Goal: Task Accomplishment & Management: Manage account settings

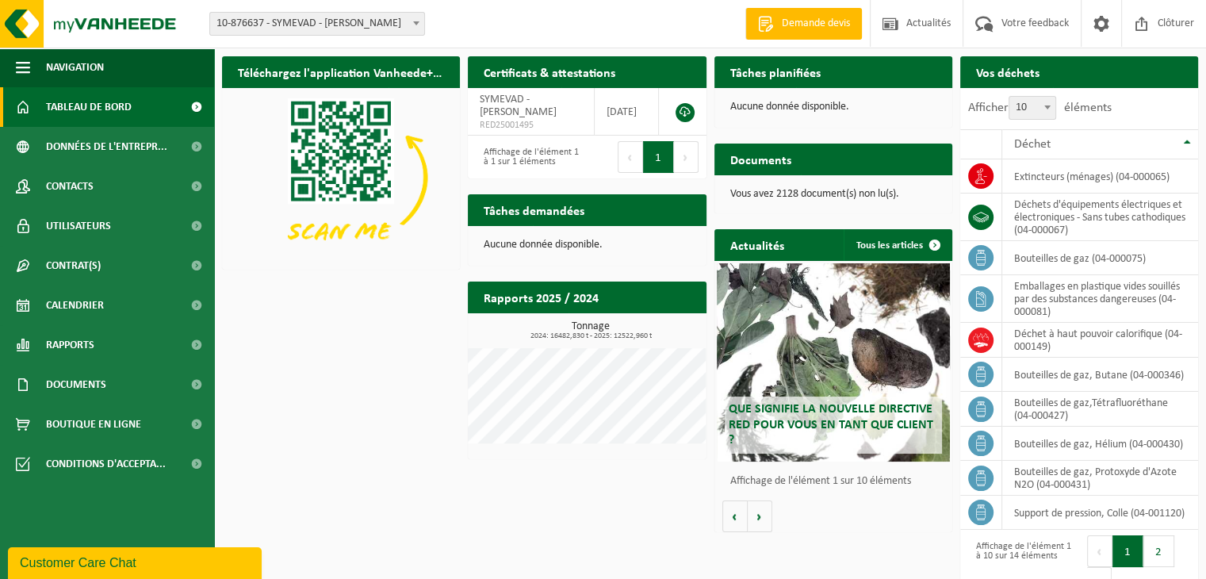
click at [423, 26] on form "10-876637 - SYMEVAD - EVIN MALMAISON 10-876637 - SYMEVAD - EVIN MALMAISON" at bounding box center [325, 23] width 232 height 9
click at [422, 23] on span at bounding box center [416, 23] width 16 height 21
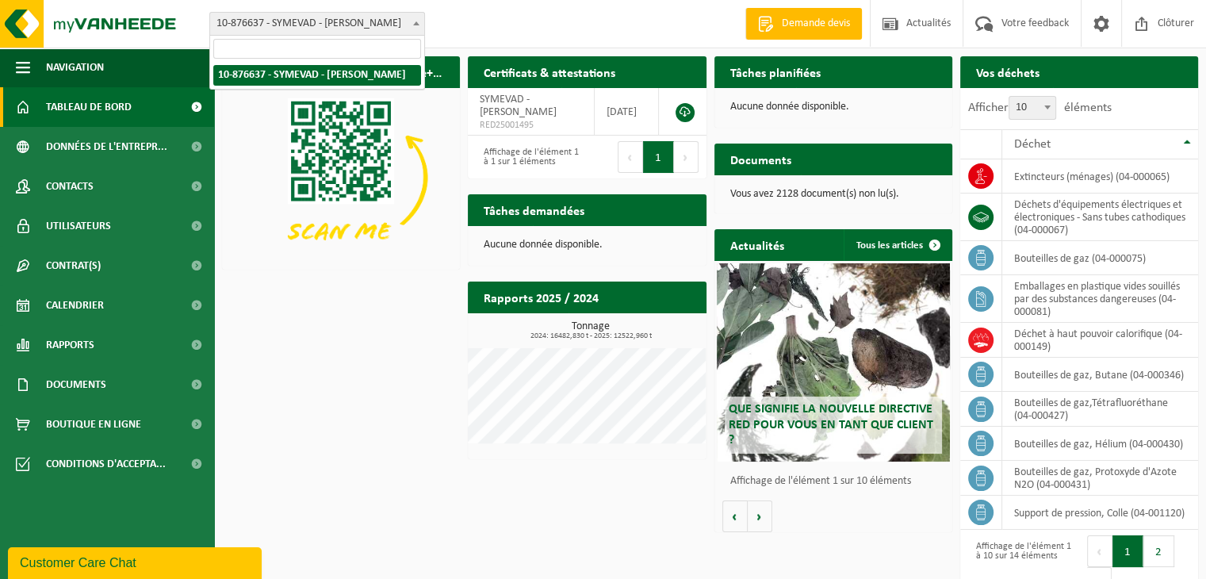
click at [415, 18] on span at bounding box center [416, 23] width 16 height 21
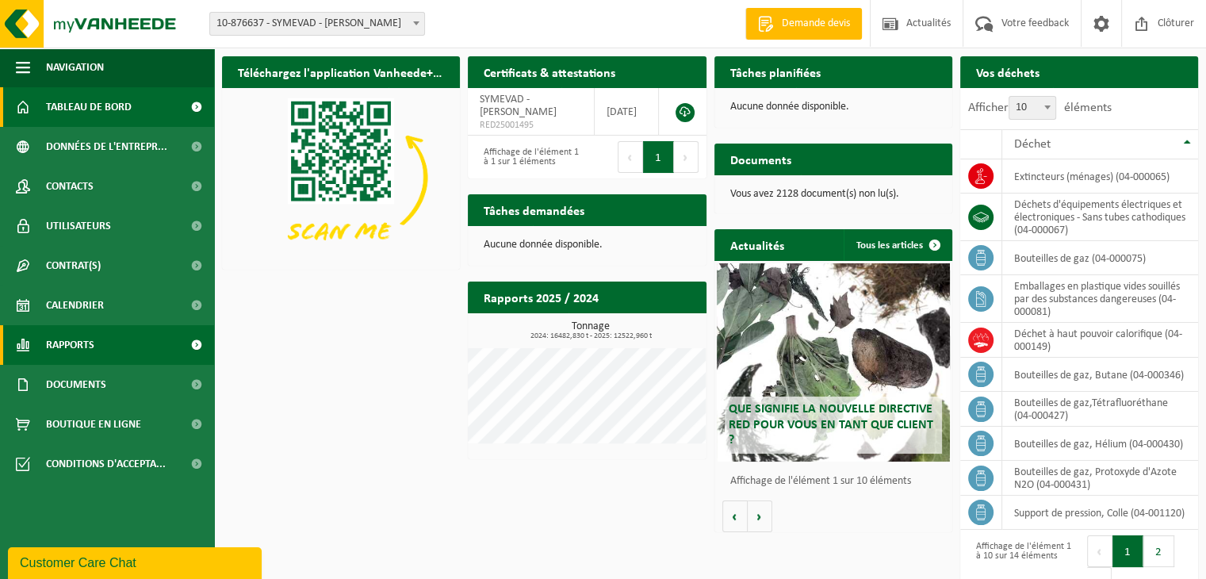
drag, startPoint x: 76, startPoint y: 344, endPoint x: 82, endPoint y: 334, distance: 12.1
click at [76, 343] on span "Rapports" at bounding box center [70, 345] width 48 height 40
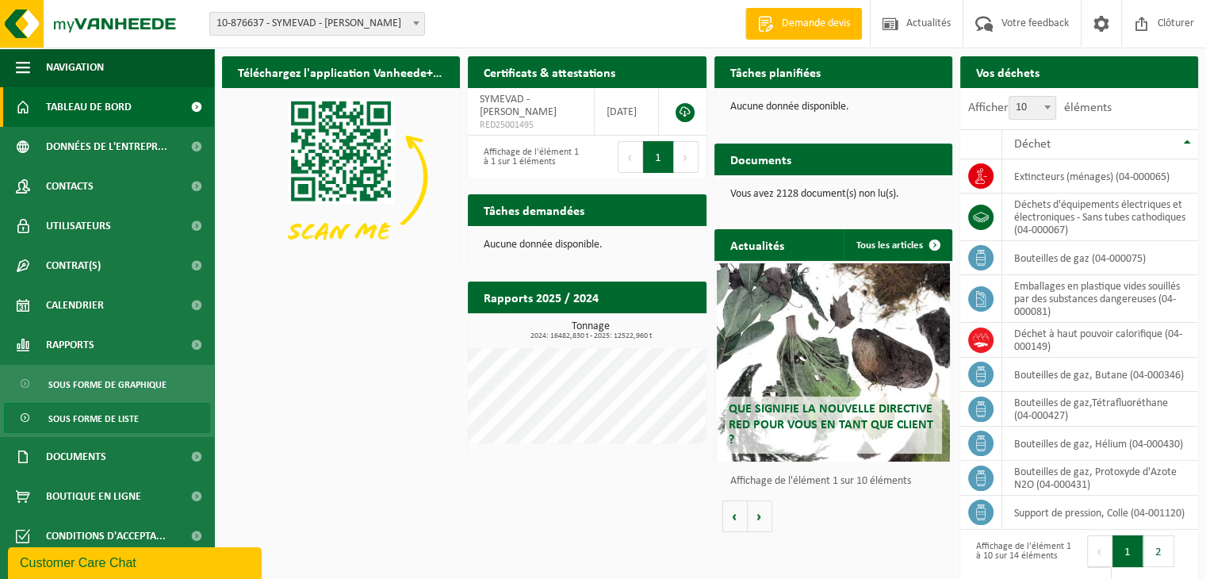
click at [111, 421] on span "Sous forme de liste" at bounding box center [93, 419] width 90 height 30
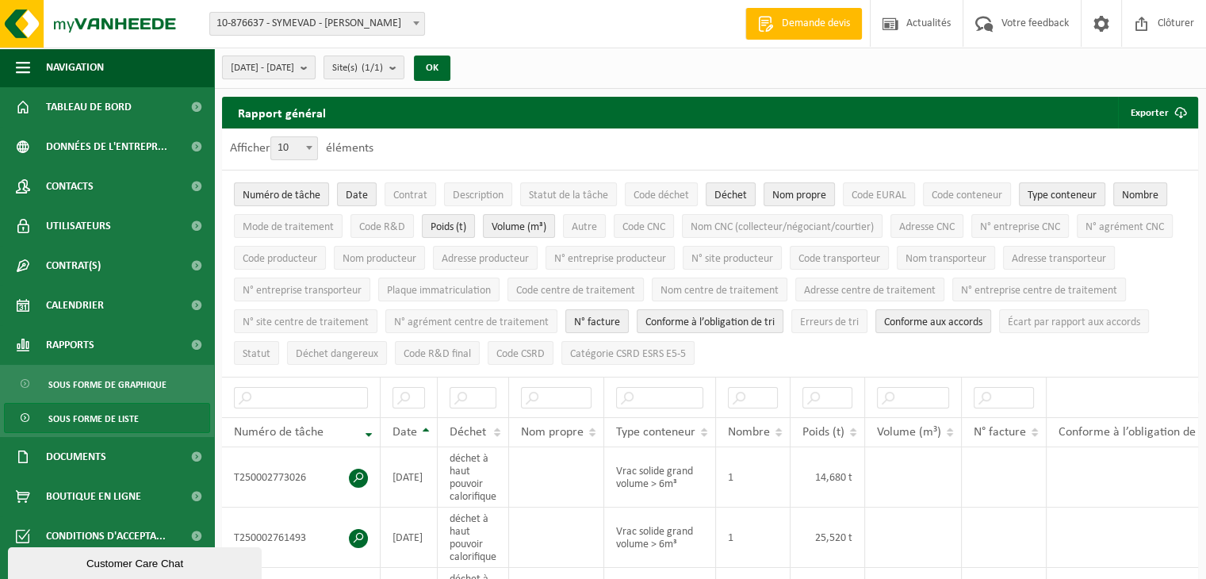
click at [315, 64] on b "submit" at bounding box center [308, 67] width 14 height 22
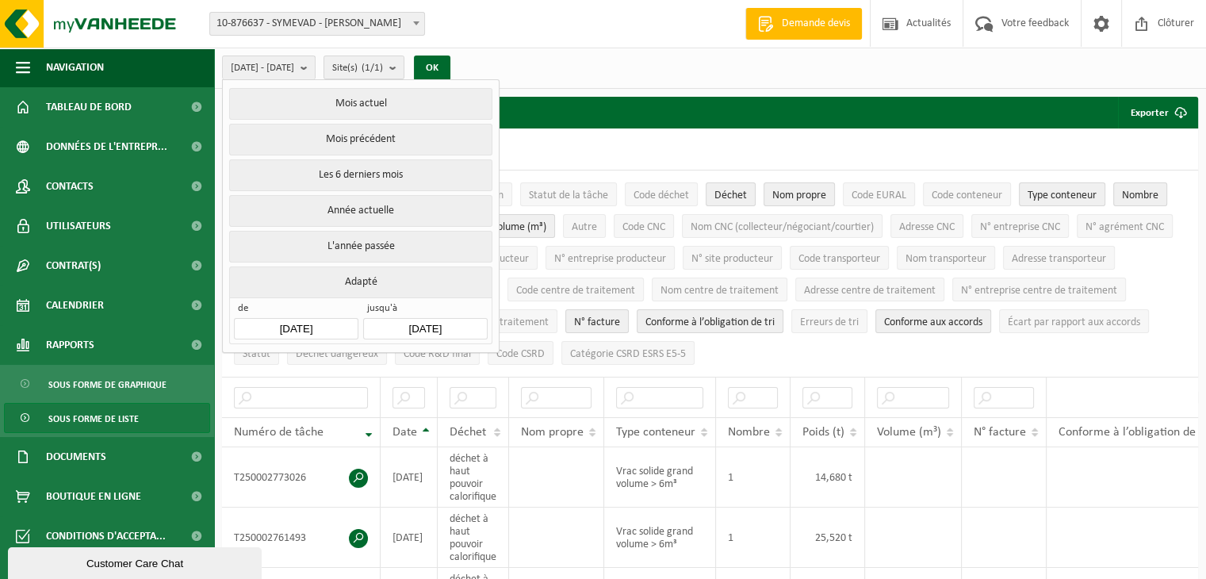
click at [334, 137] on button "Mois précédent" at bounding box center [360, 140] width 262 height 32
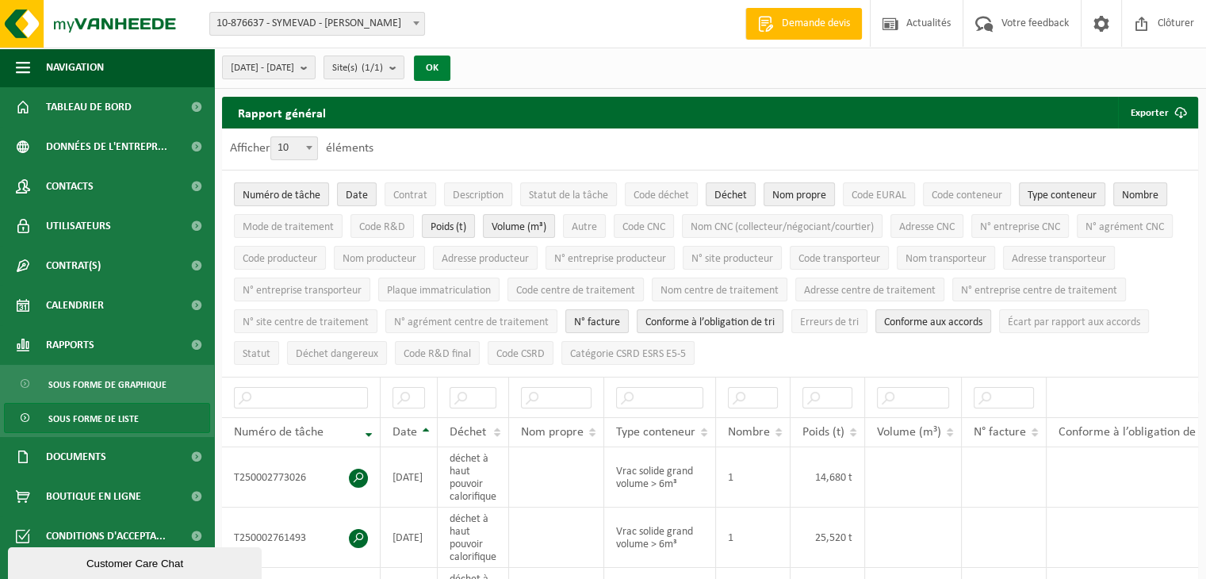
drag, startPoint x: 473, startPoint y: 68, endPoint x: 468, endPoint y: 77, distance: 10.3
click at [450, 68] on button "OK" at bounding box center [432, 68] width 36 height 25
click at [315, 70] on b "submit" at bounding box center [308, 67] width 14 height 22
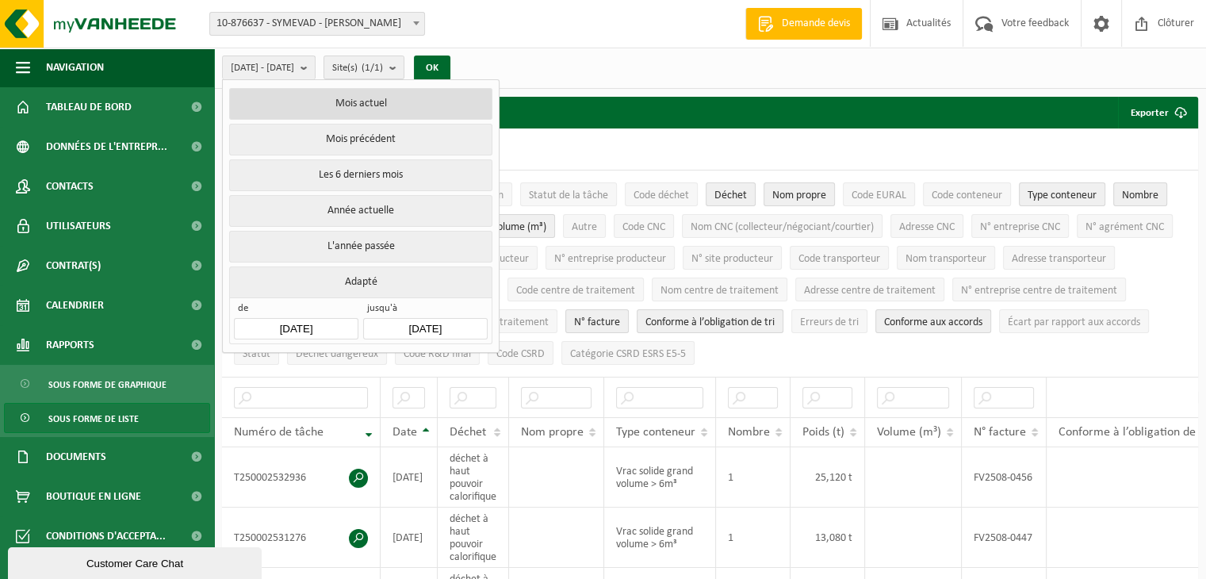
click at [336, 114] on button "Mois actuel" at bounding box center [360, 104] width 262 height 32
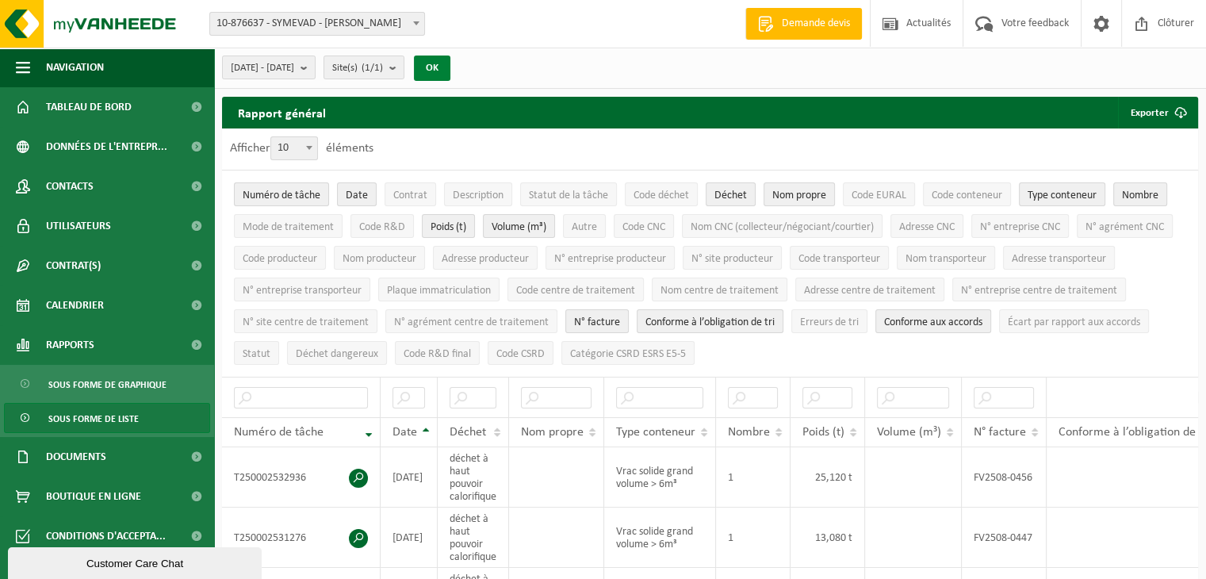
click at [450, 72] on button "OK" at bounding box center [432, 68] width 36 height 25
click at [1170, 28] on span "Clôturer" at bounding box center [1176, 23] width 44 height 47
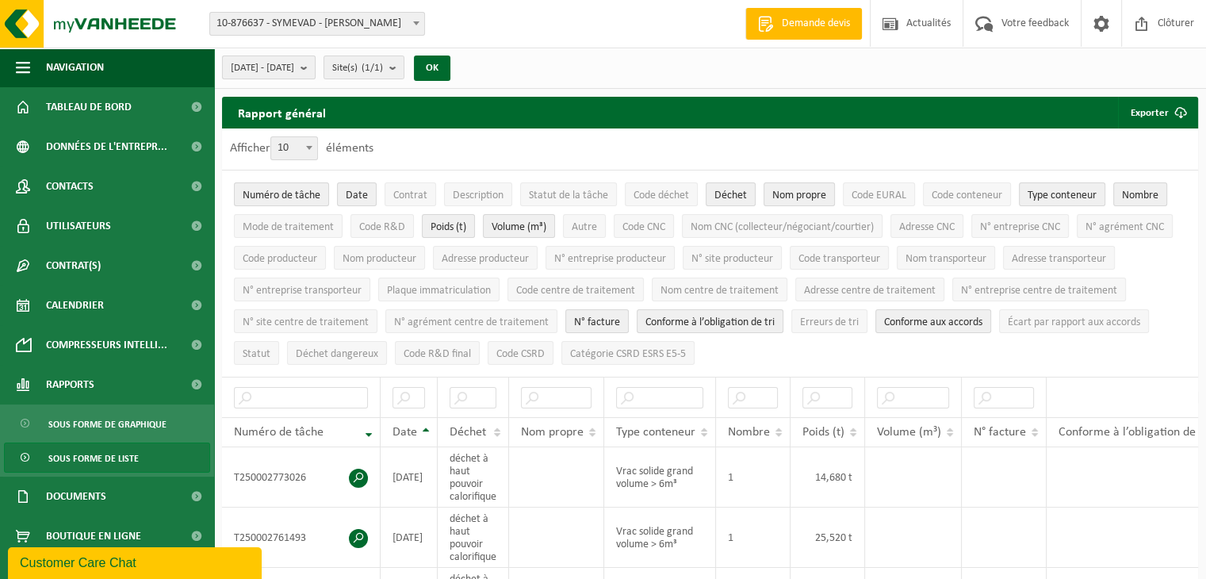
click at [315, 62] on b "submit" at bounding box center [308, 67] width 14 height 22
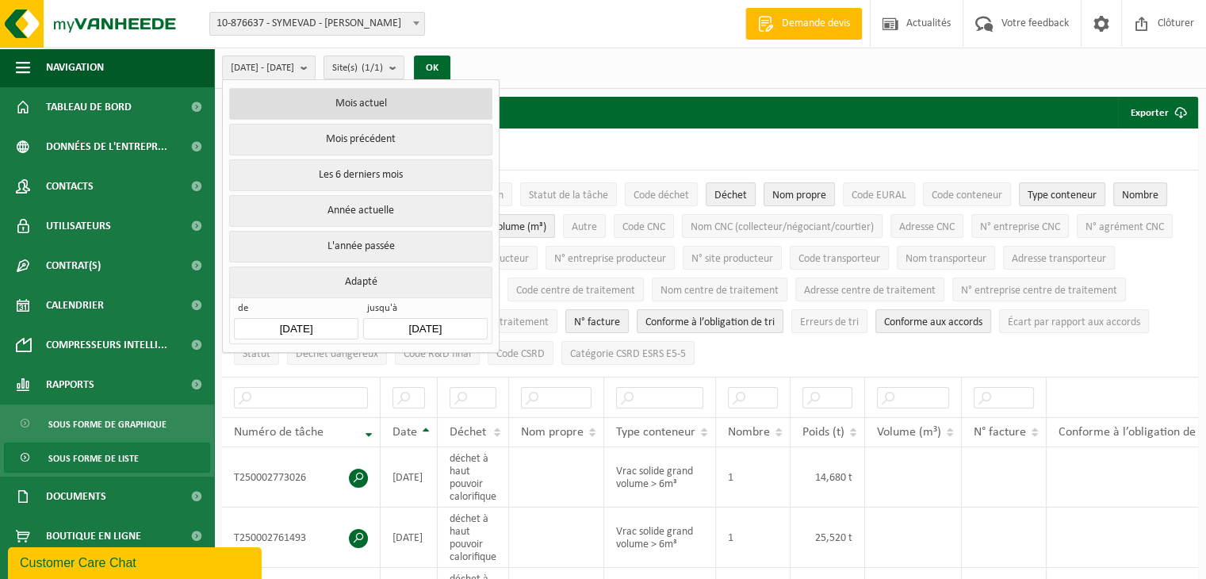
click at [327, 109] on button "Mois actuel" at bounding box center [360, 104] width 262 height 32
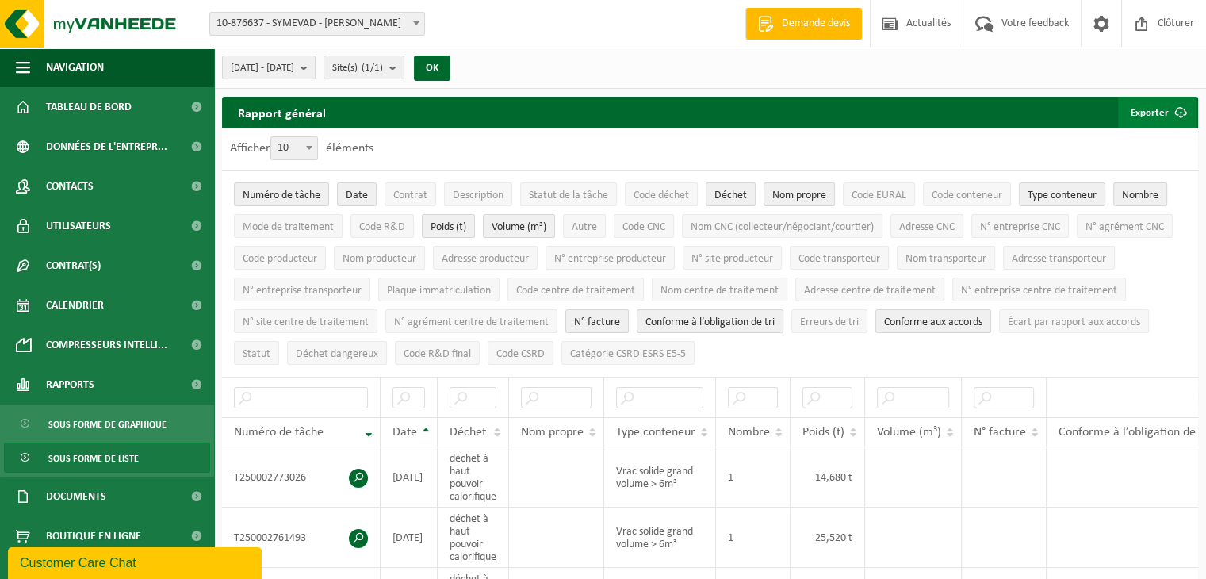
click at [1162, 114] on button "Exporter" at bounding box center [1157, 113] width 79 height 32
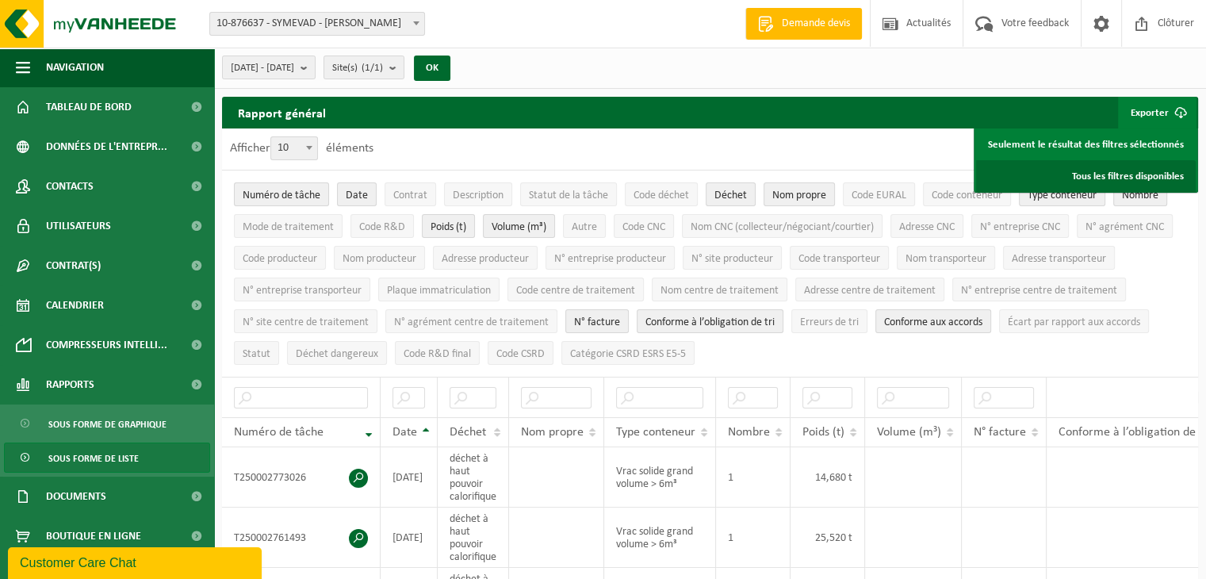
click at [1120, 178] on link "Tous les filtres disponibles" at bounding box center [1086, 176] width 220 height 32
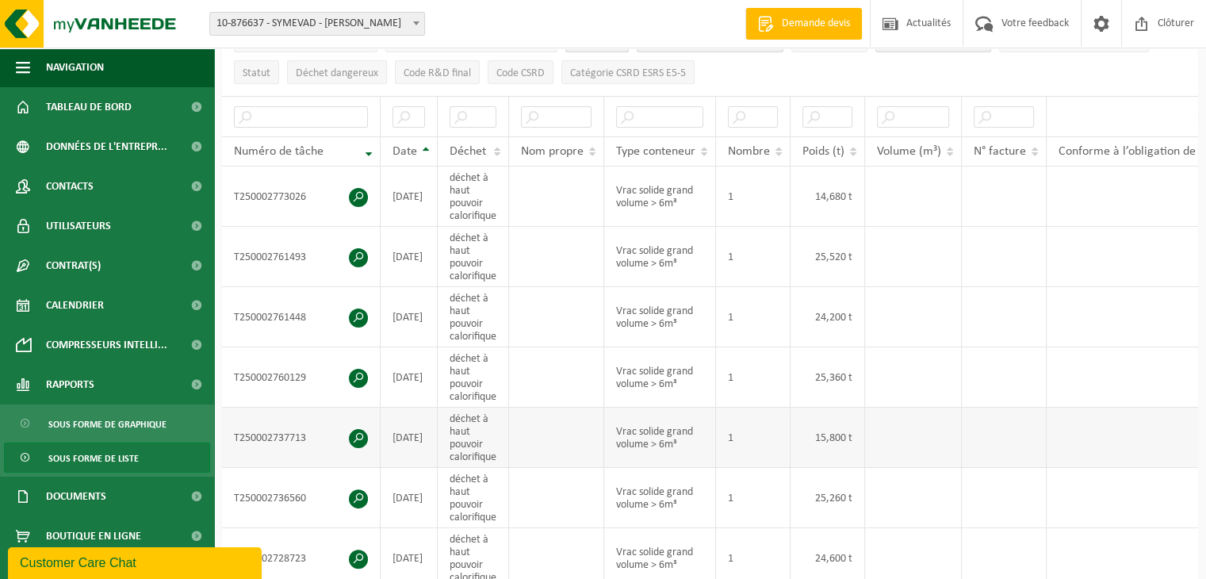
scroll to position [317, 0]
